Goal: Information Seeking & Learning: Check status

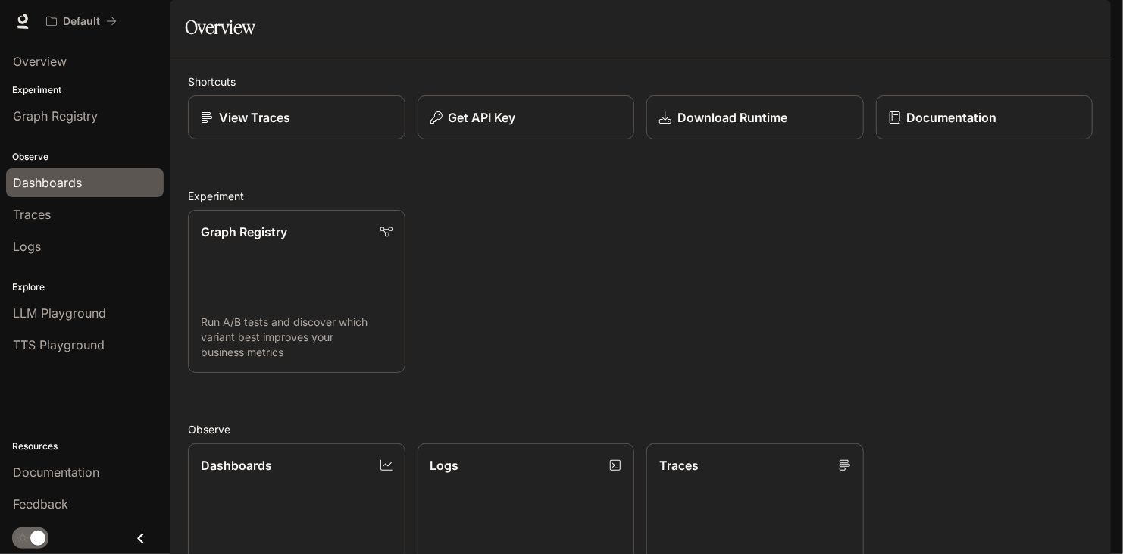
click at [84, 183] on div "Dashboards" at bounding box center [85, 183] width 144 height 18
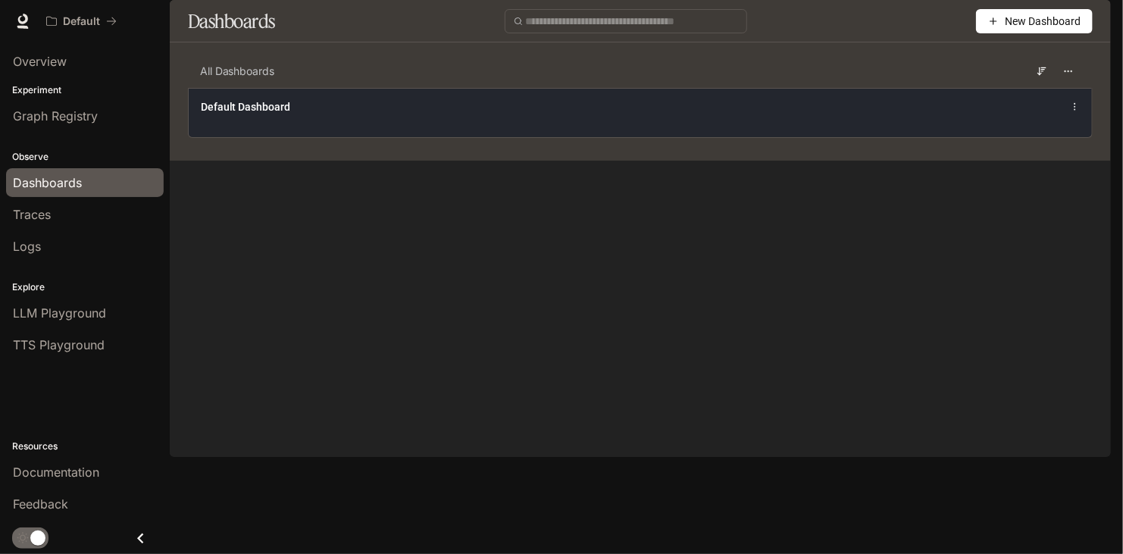
click at [316, 137] on div "Default Dashboard" at bounding box center [640, 112] width 903 height 49
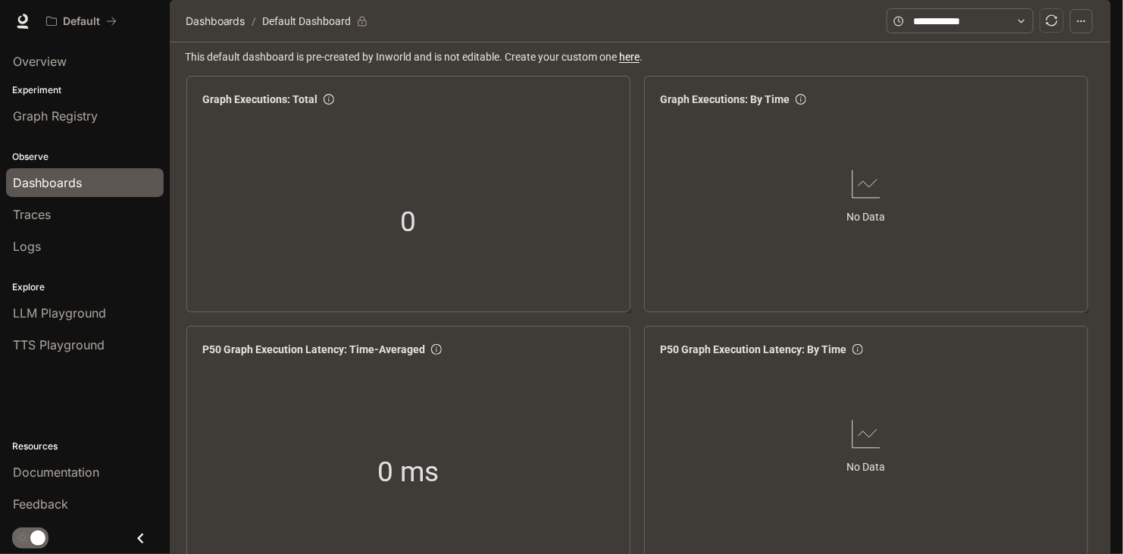
click at [1090, 185] on div "Graph Executions: By Time No Data" at bounding box center [866, 194] width 450 height 242
click at [6, 65] on link "Overview" at bounding box center [85, 61] width 158 height 29
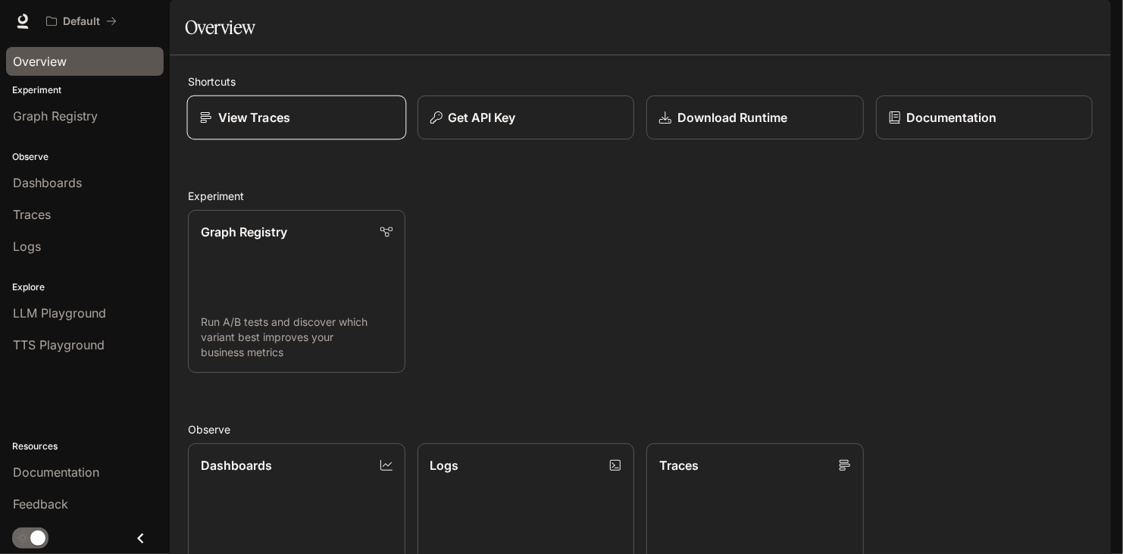
click at [346, 127] on div "View Traces" at bounding box center [296, 117] width 193 height 18
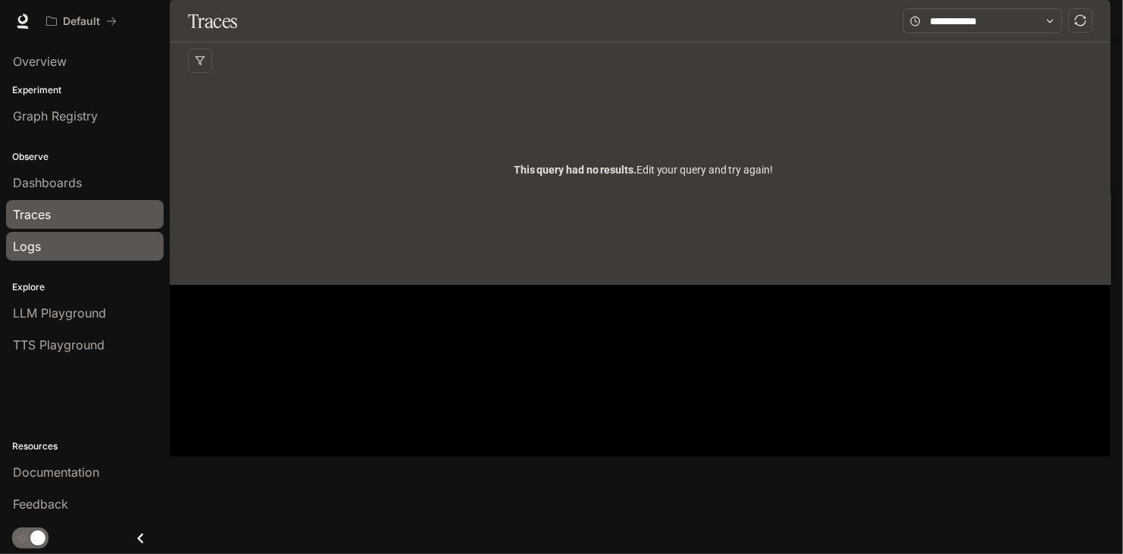
click at [92, 243] on div "Logs" at bounding box center [85, 246] width 144 height 18
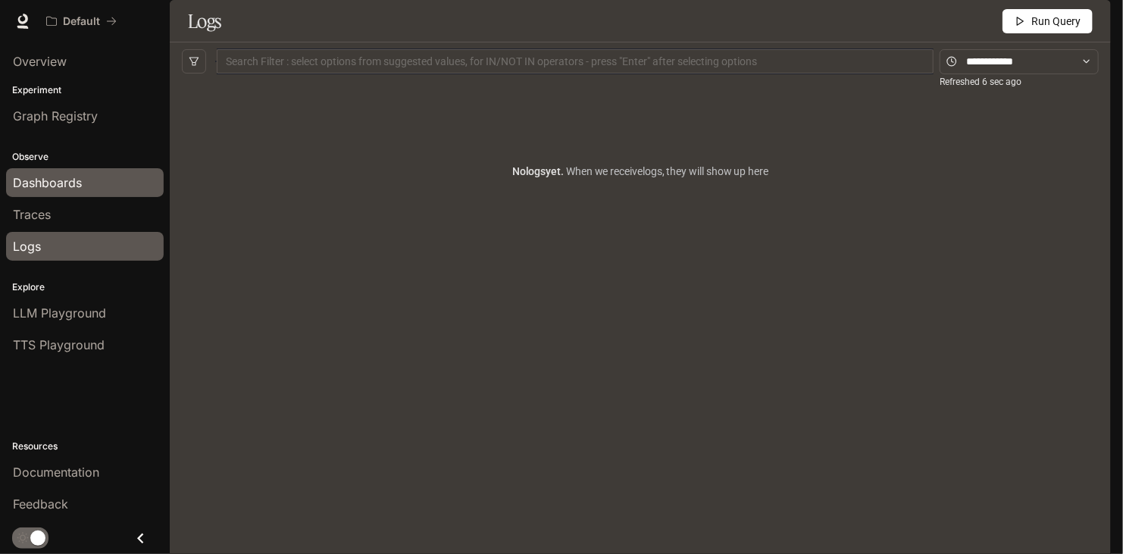
click at [112, 182] on div "Dashboards" at bounding box center [85, 183] width 144 height 18
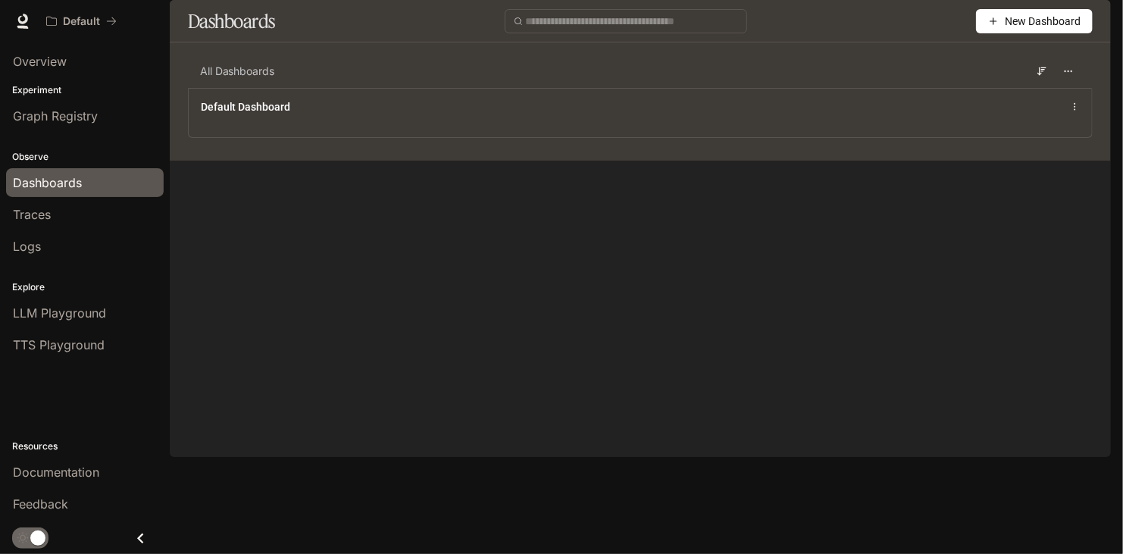
click at [992, 27] on icon "button" at bounding box center [993, 21] width 11 height 11
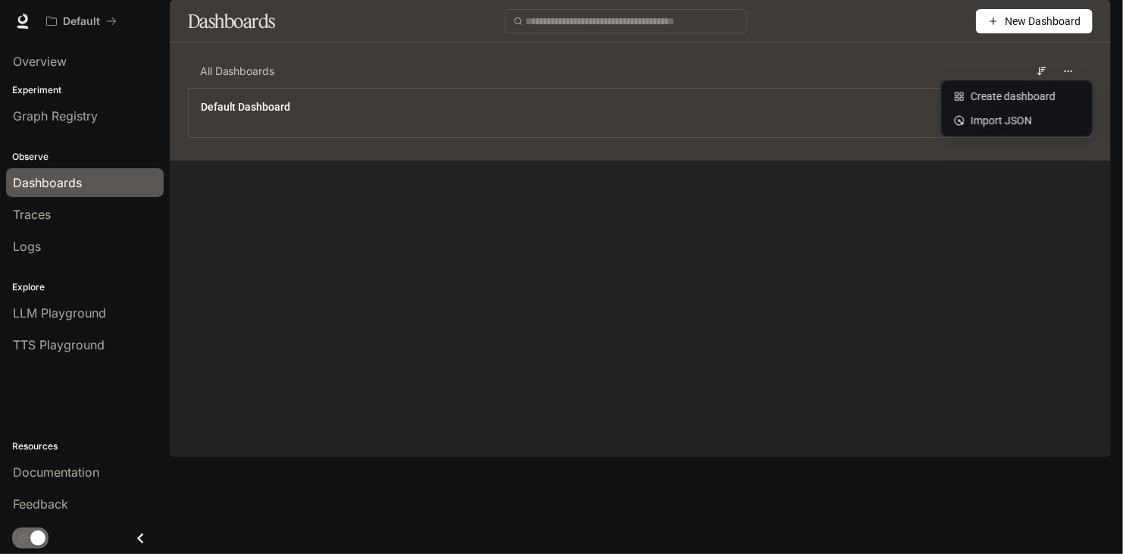
click at [883, 161] on div "All Dashboards Default Dashboard" at bounding box center [640, 108] width 941 height 106
